Goal: Navigation & Orientation: Find specific page/section

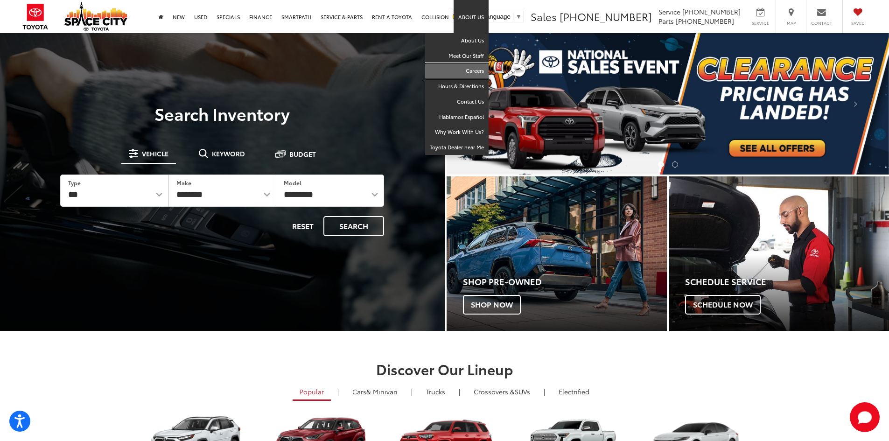
click at [463, 70] on link "Careers" at bounding box center [456, 70] width 63 height 15
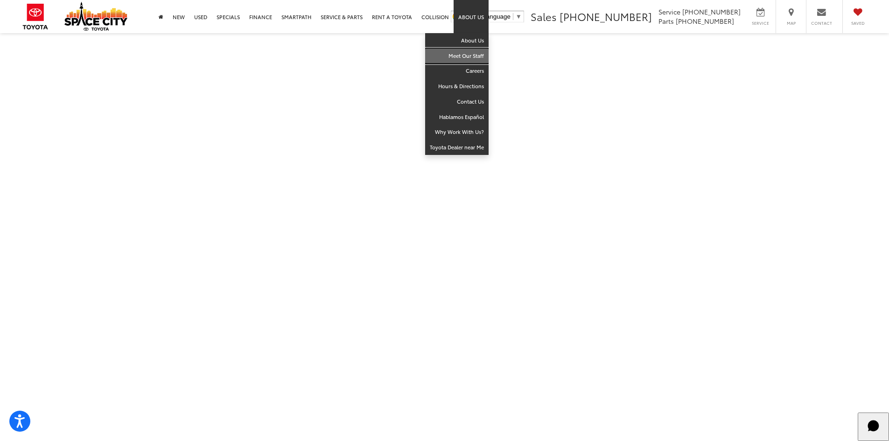
click at [467, 54] on link "Meet Our Staff" at bounding box center [456, 56] width 63 height 15
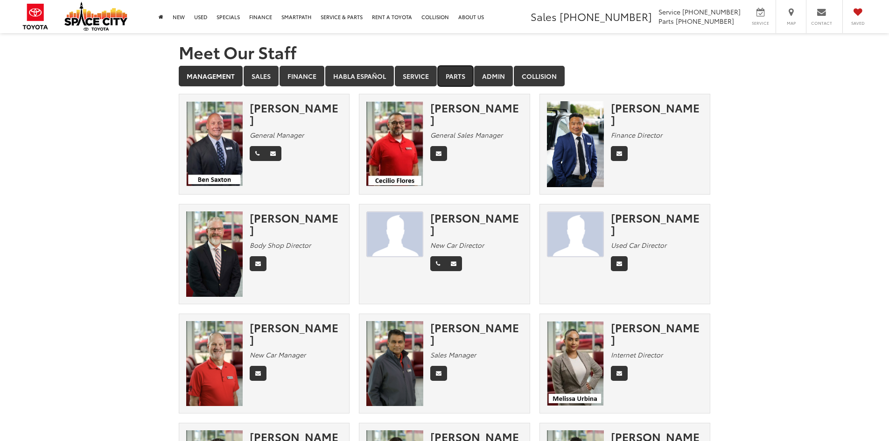
click at [453, 73] on link "Parts" at bounding box center [455, 76] width 35 height 21
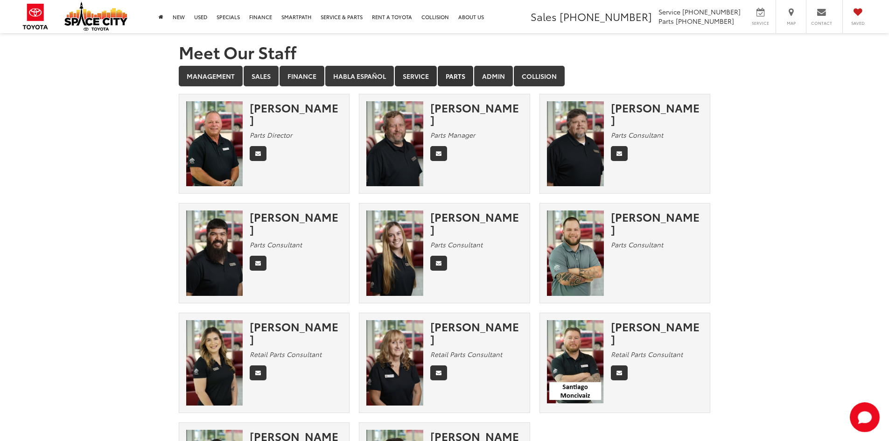
click at [431, 74] on link "Service" at bounding box center [416, 76] width 42 height 21
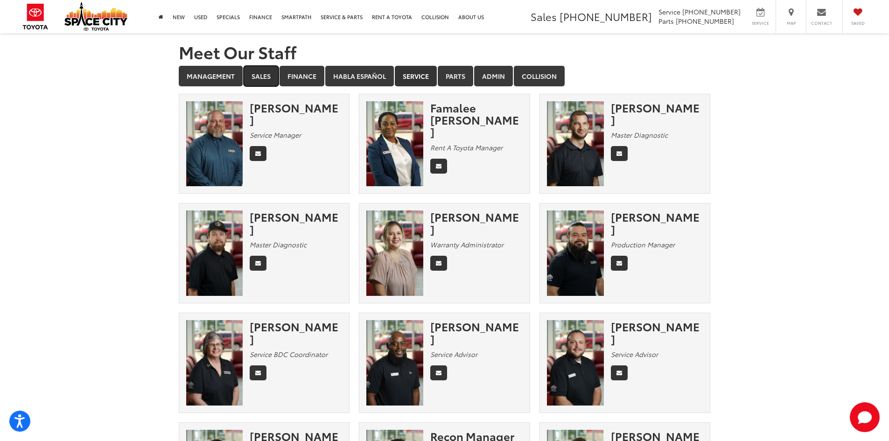
click at [250, 73] on link "Sales" at bounding box center [261, 76] width 35 height 21
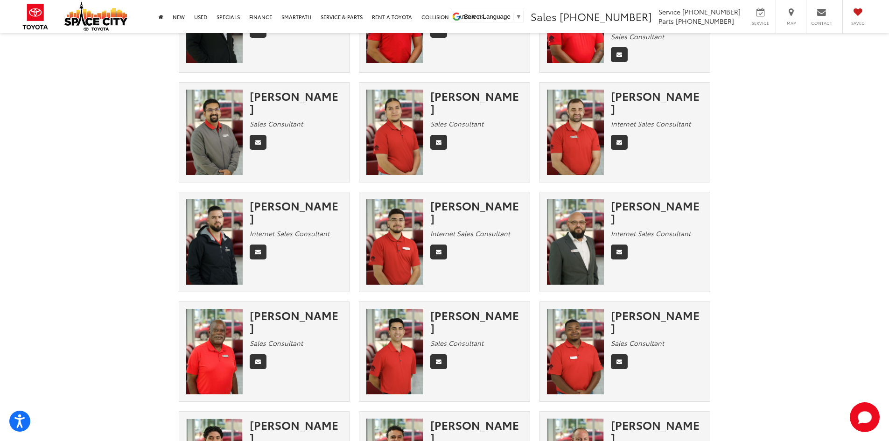
scroll to position [467, 0]
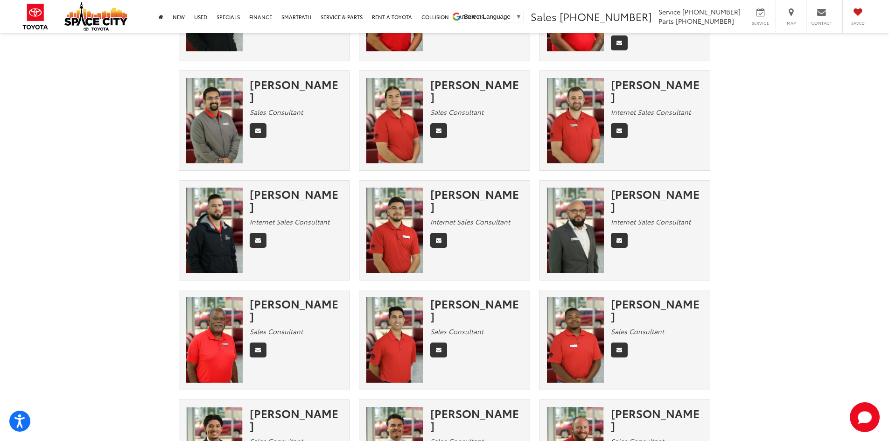
click at [222, 118] on img at bounding box center [214, 120] width 57 height 85
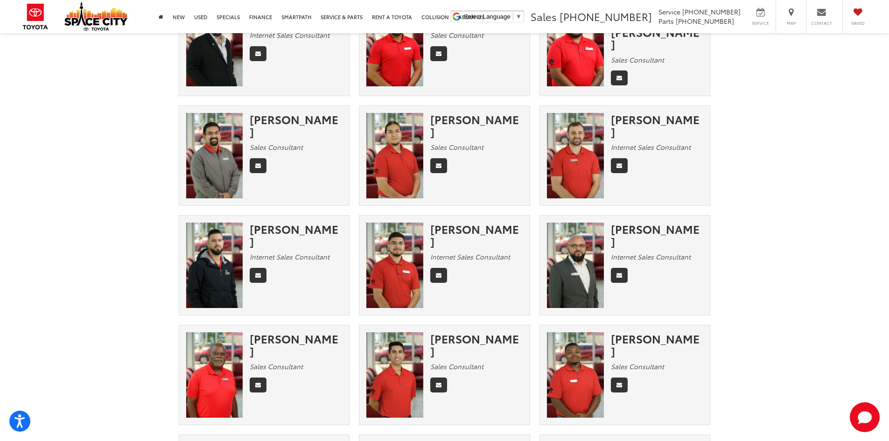
scroll to position [421, 0]
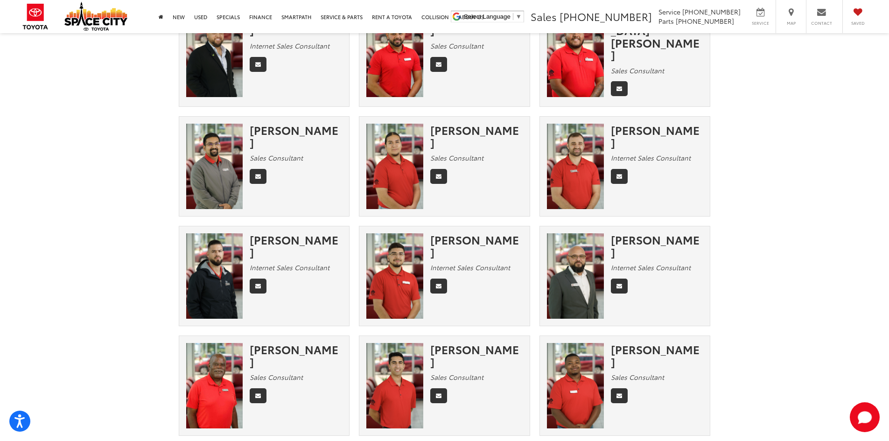
click at [278, 130] on div "[PERSON_NAME]" at bounding box center [296, 136] width 92 height 25
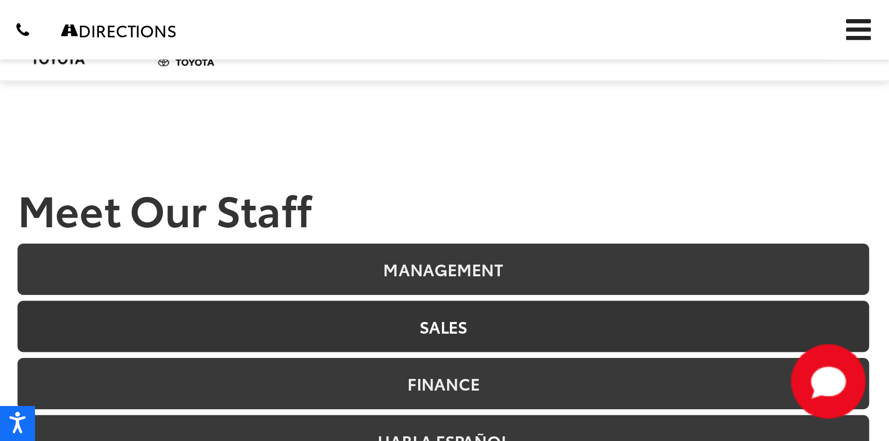
scroll to position [0, 0]
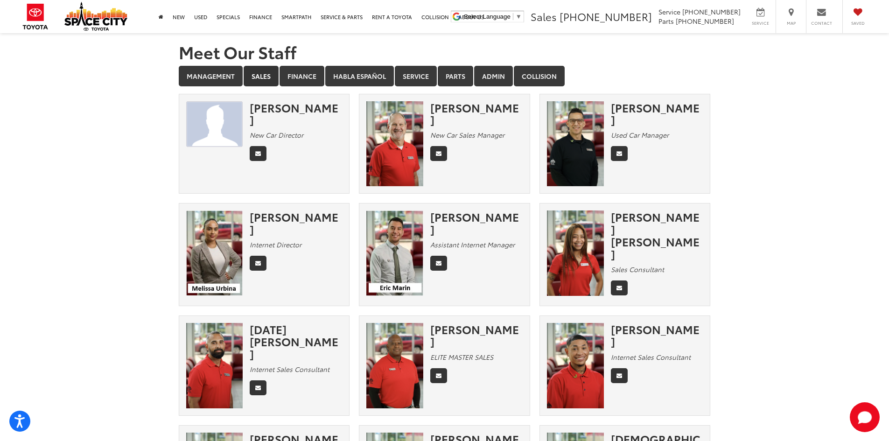
drag, startPoint x: 319, startPoint y: 1, endPoint x: 631, endPoint y: 44, distance: 315.5
click at [631, 44] on h1 "Meet Our Staff" at bounding box center [445, 51] width 532 height 19
